Goal: Task Accomplishment & Management: Use online tool/utility

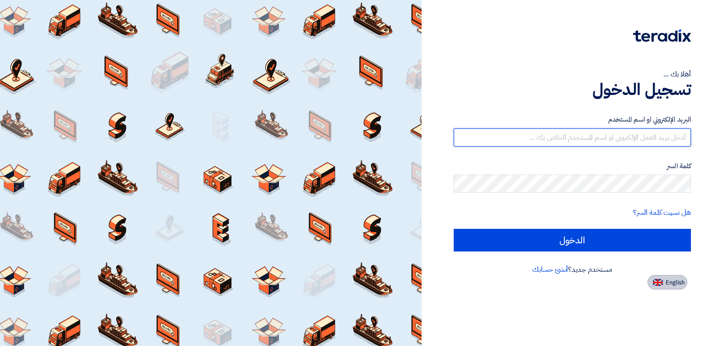
type input "[EMAIL_ADDRESS][DOMAIN_NAME]"
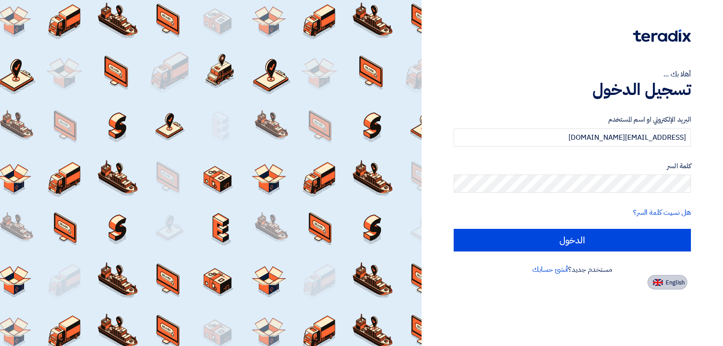
click at [672, 281] on span "English" at bounding box center [675, 282] width 19 height 6
type input "Sign in"
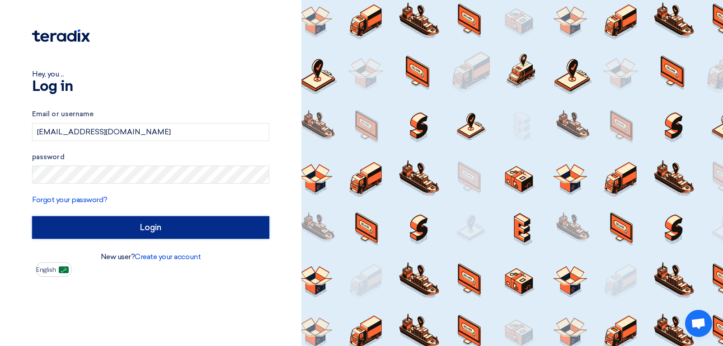
click at [155, 231] on input "Login" at bounding box center [150, 227] width 237 height 23
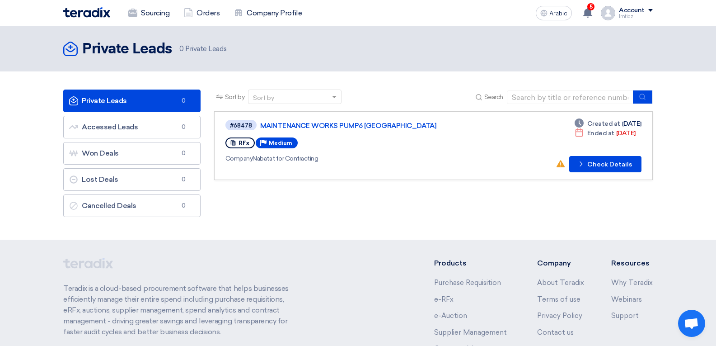
click at [163, 99] on link "Private Leads Private Leads 0" at bounding box center [131, 100] width 137 height 23
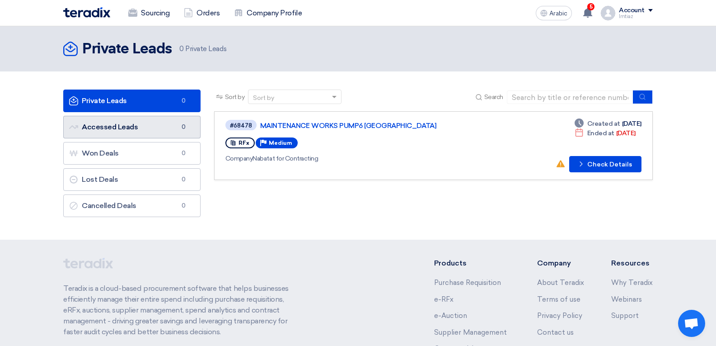
click at [144, 123] on link "Accessed Leads Accessed Leads 0" at bounding box center [131, 127] width 137 height 23
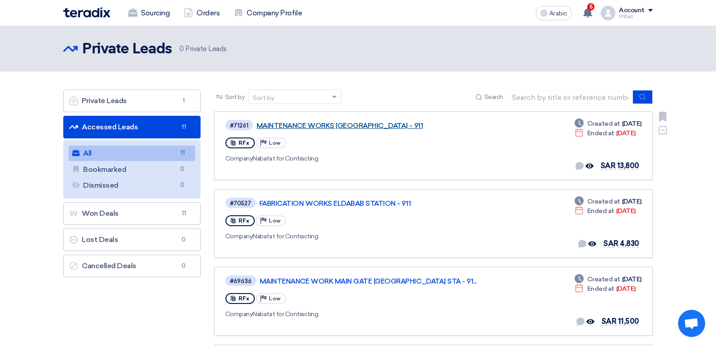
click at [295, 123] on font "MAINTENANCE WORKS [GEOGRAPHIC_DATA] - 911" at bounding box center [340, 126] width 166 height 8
